Goal: Go to known website: Access a specific website the user already knows

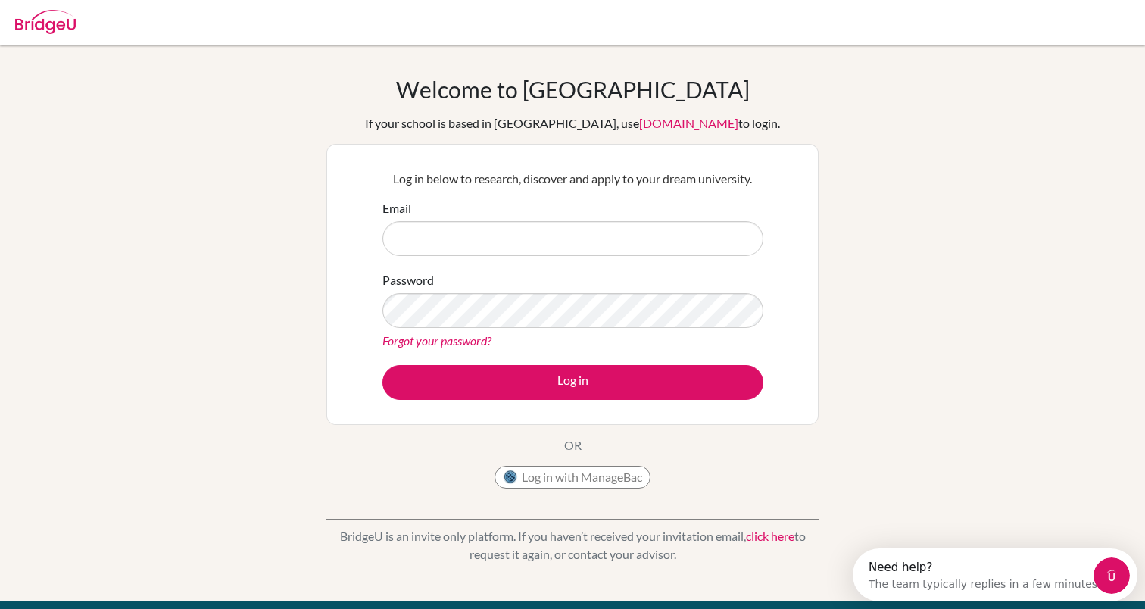
click at [68, 32] on img at bounding box center [45, 22] width 61 height 24
type input "e"
click at [48, 15] on img at bounding box center [45, 22] width 61 height 24
click at [48, 29] on img at bounding box center [45, 22] width 61 height 24
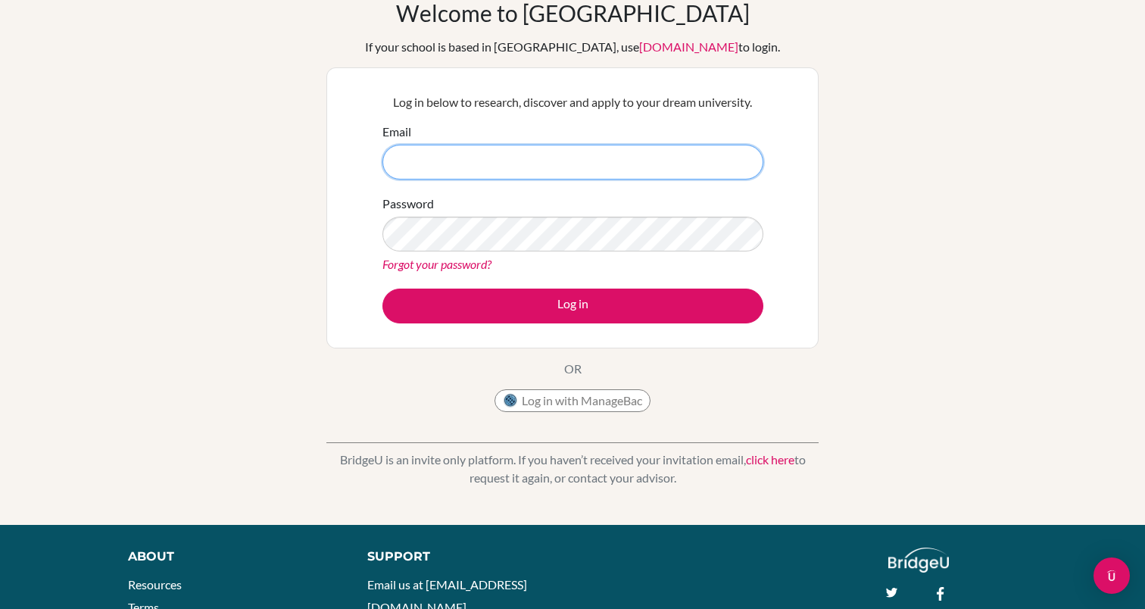
scroll to position [97, 0]
